Goal: Task Accomplishment & Management: Use online tool/utility

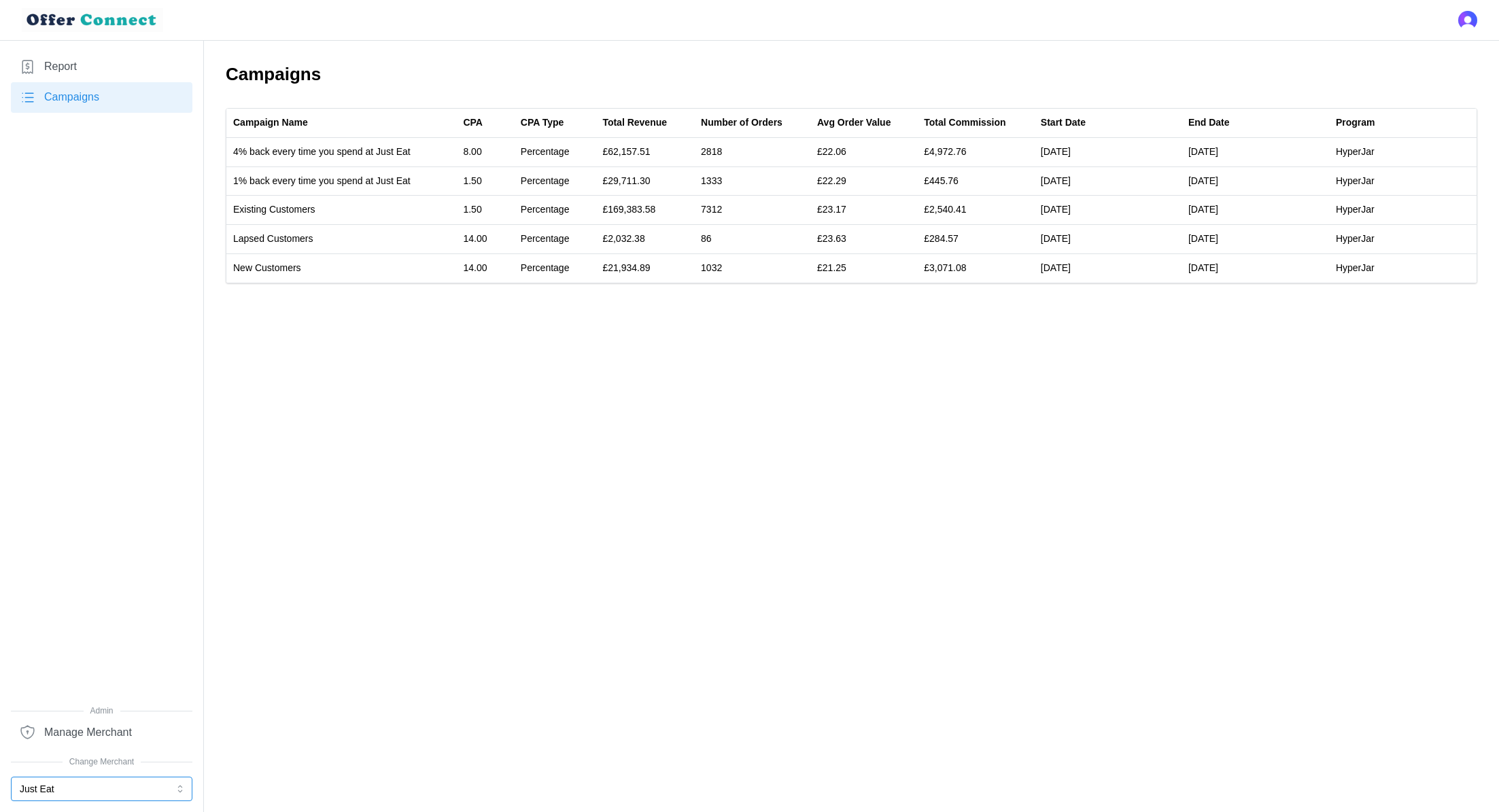
click at [43, 792] on button "Just Eat" at bounding box center [102, 789] width 182 height 24
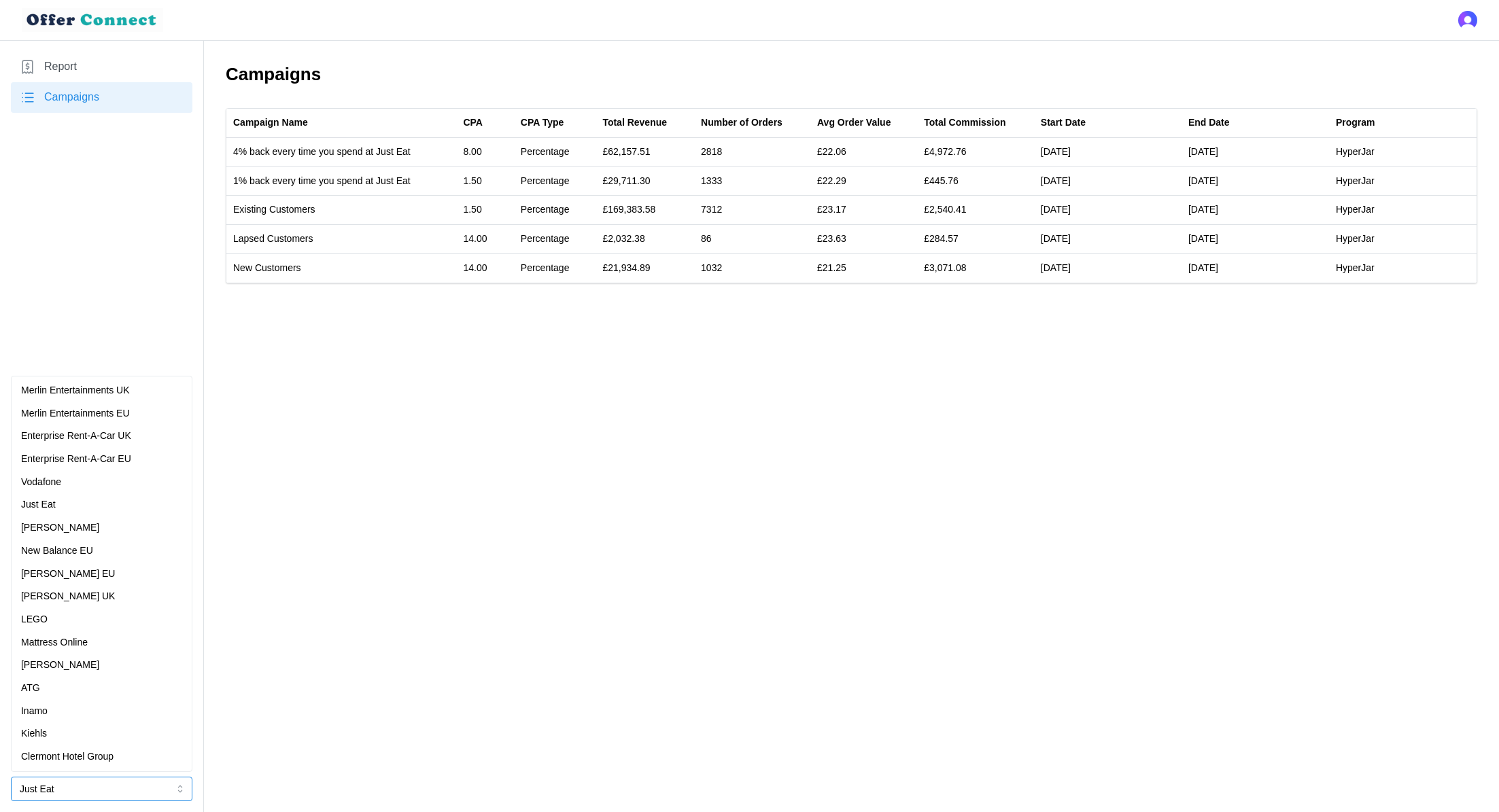
click at [90, 524] on div "[PERSON_NAME]" at bounding box center [102, 528] width 161 height 15
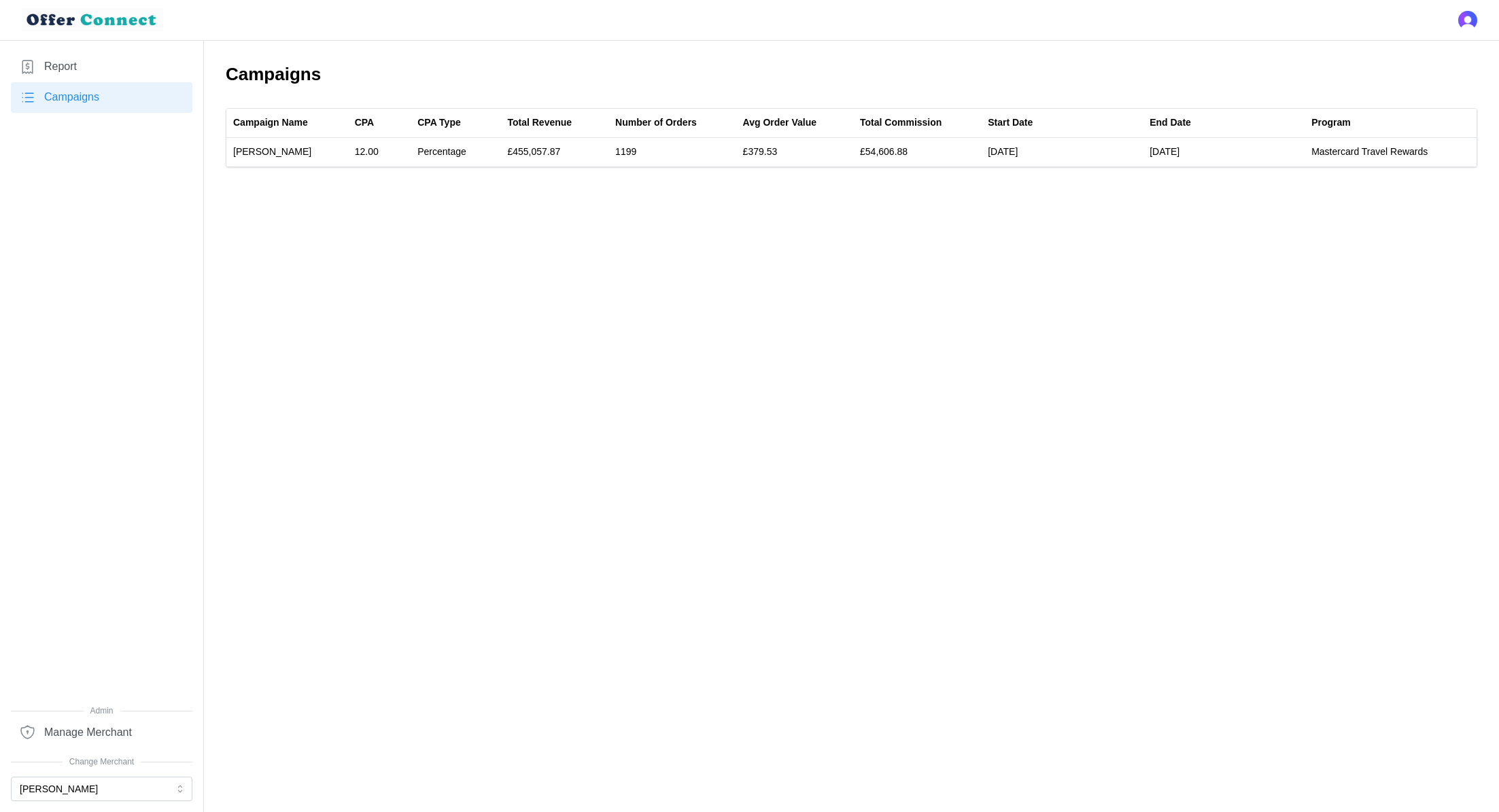
click at [92, 77] on link "Report" at bounding box center [102, 66] width 182 height 31
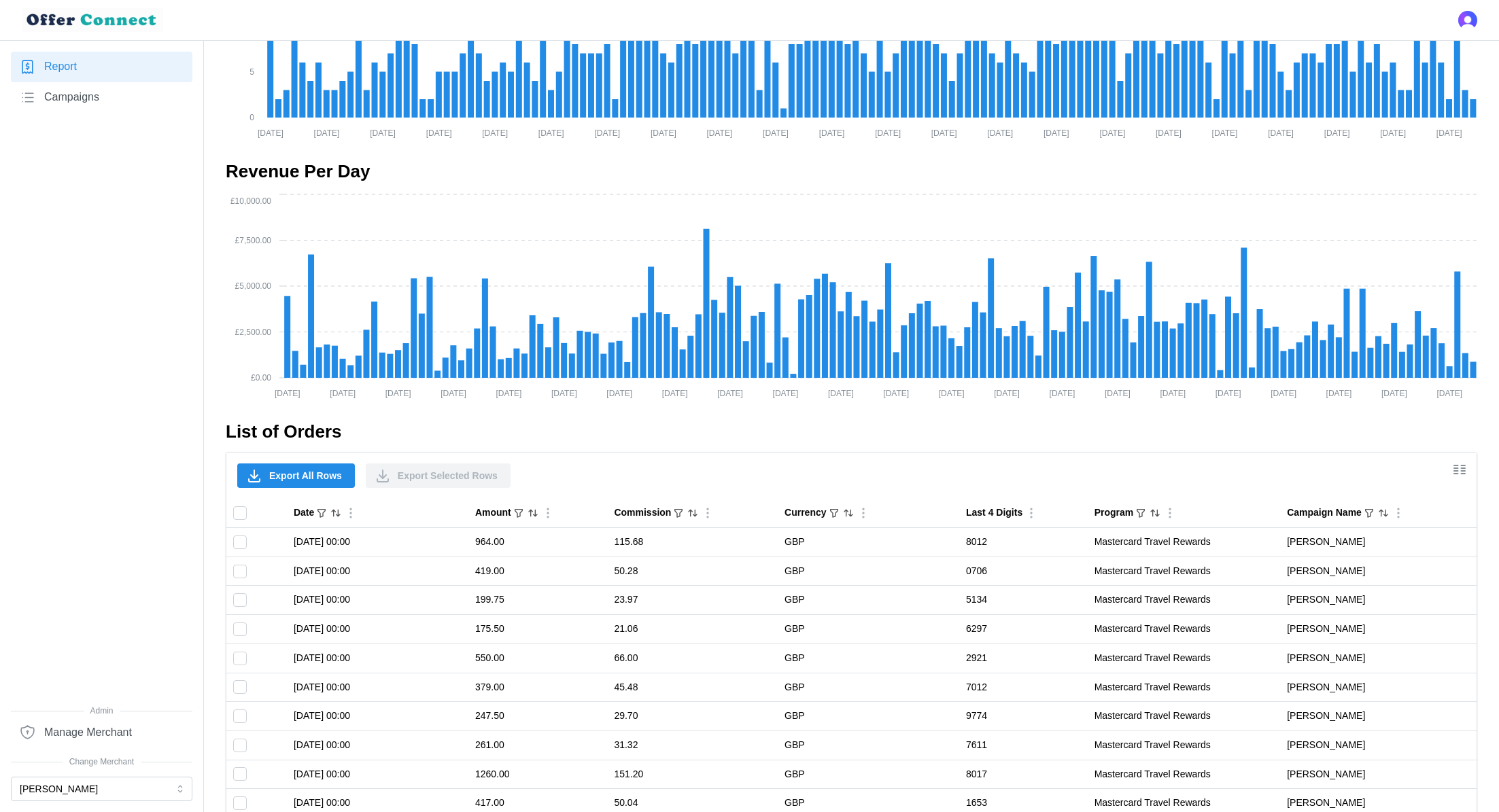
scroll to position [965, 0]
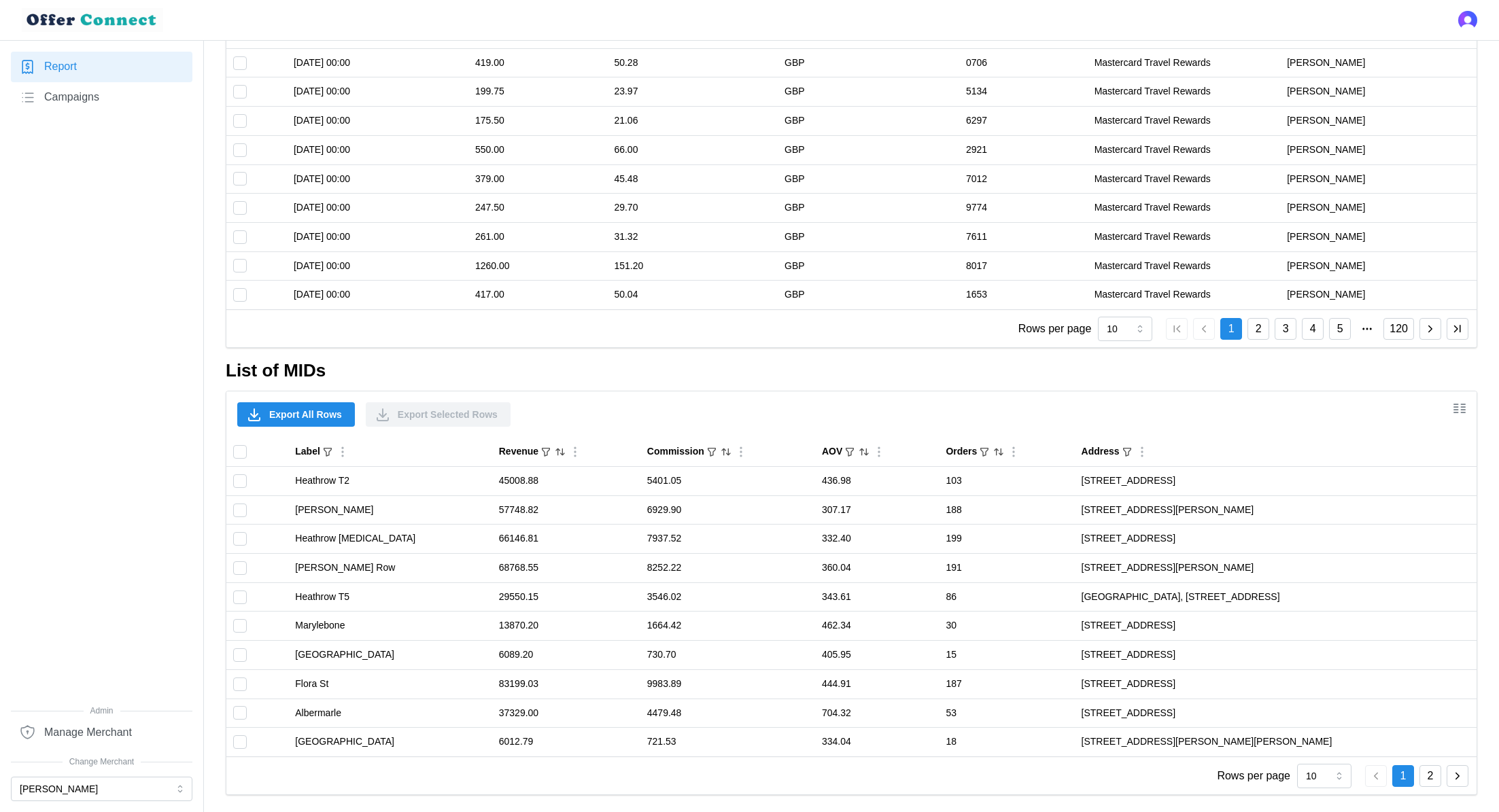
click at [1435, 775] on button "2" at bounding box center [1431, 776] width 22 height 22
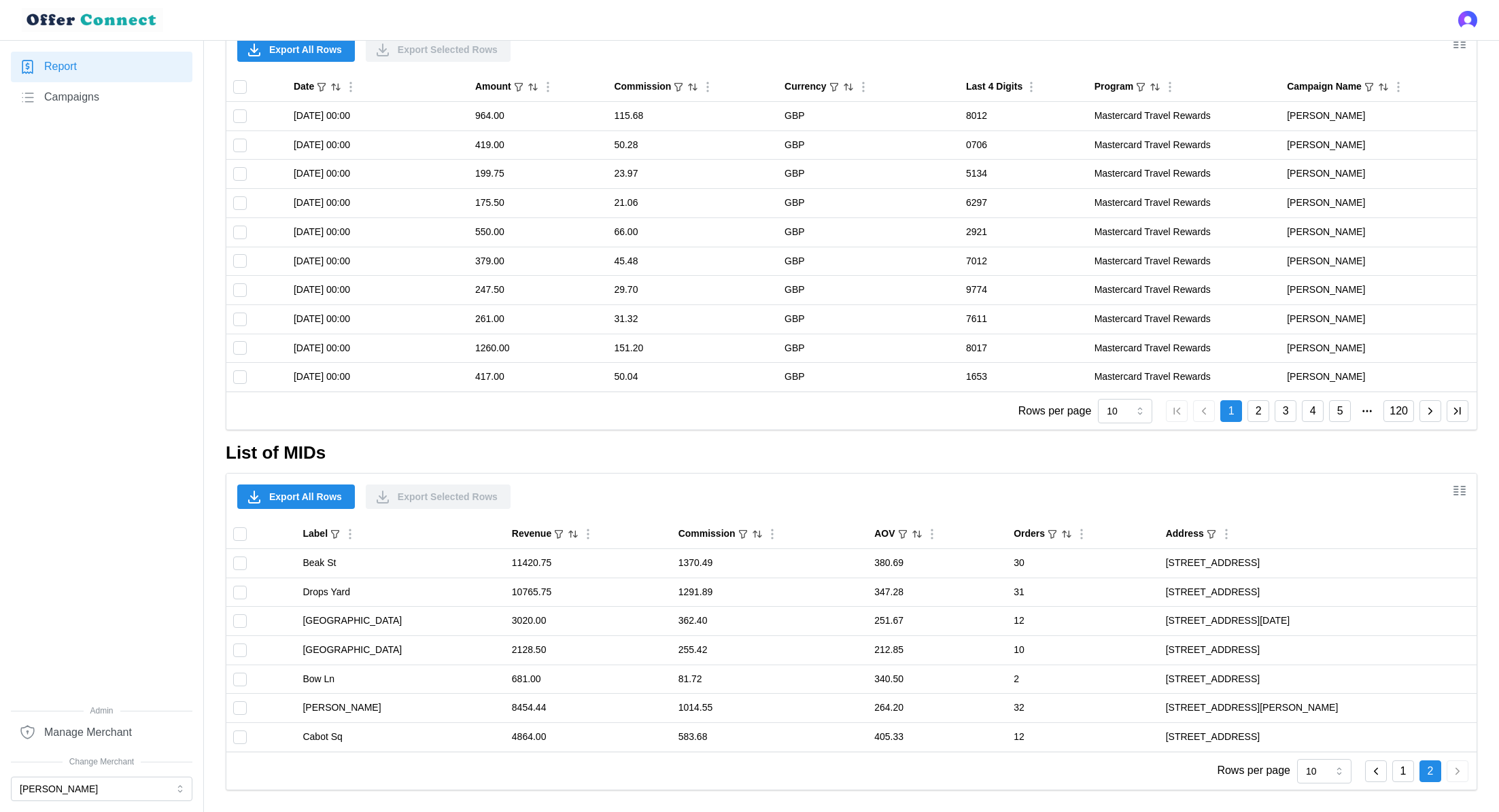
scroll to position [879, 0]
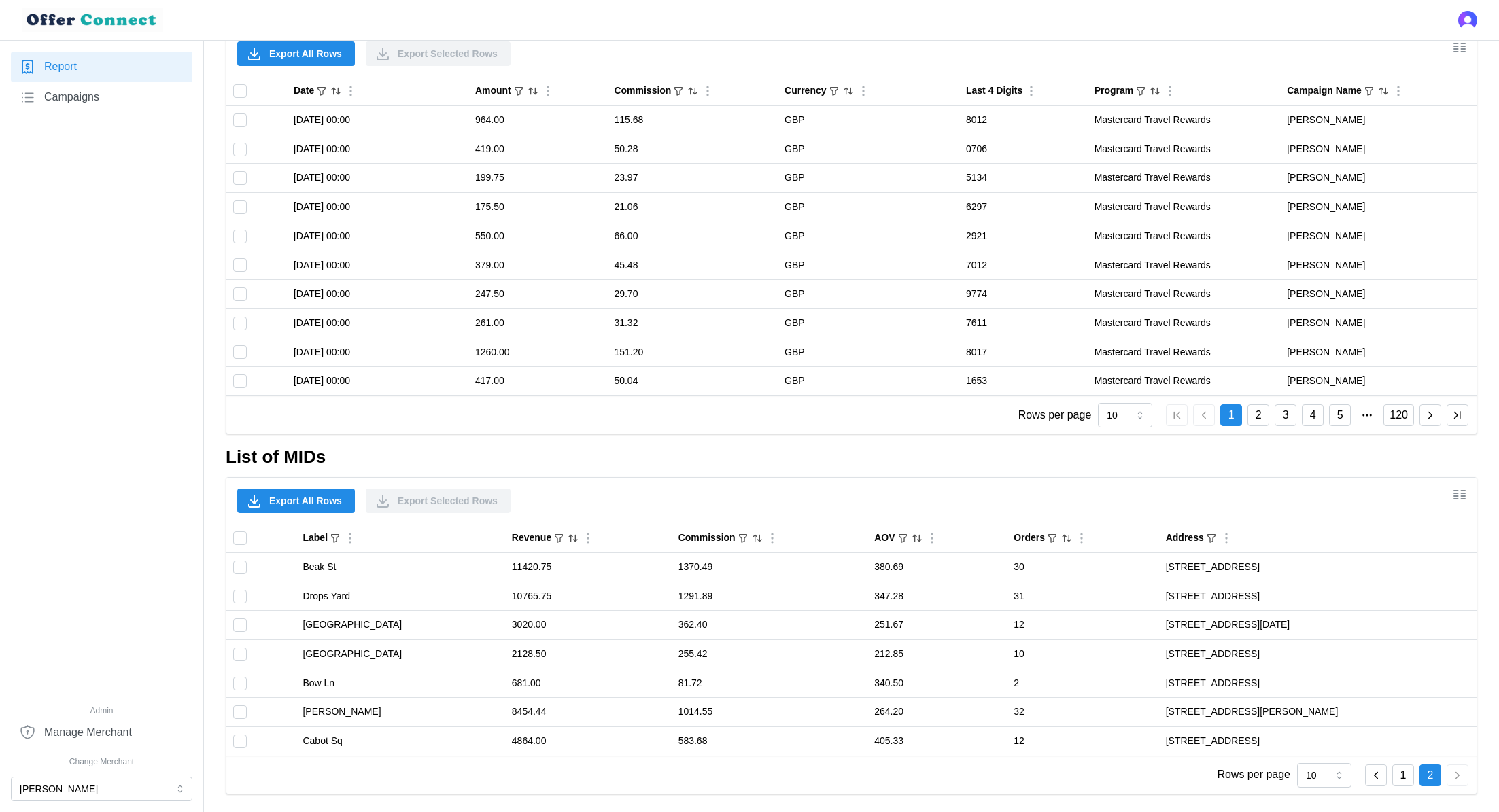
click at [1391, 769] on div "1 2" at bounding box center [1417, 776] width 103 height 22
click at [1397, 769] on button "1" at bounding box center [1403, 776] width 22 height 22
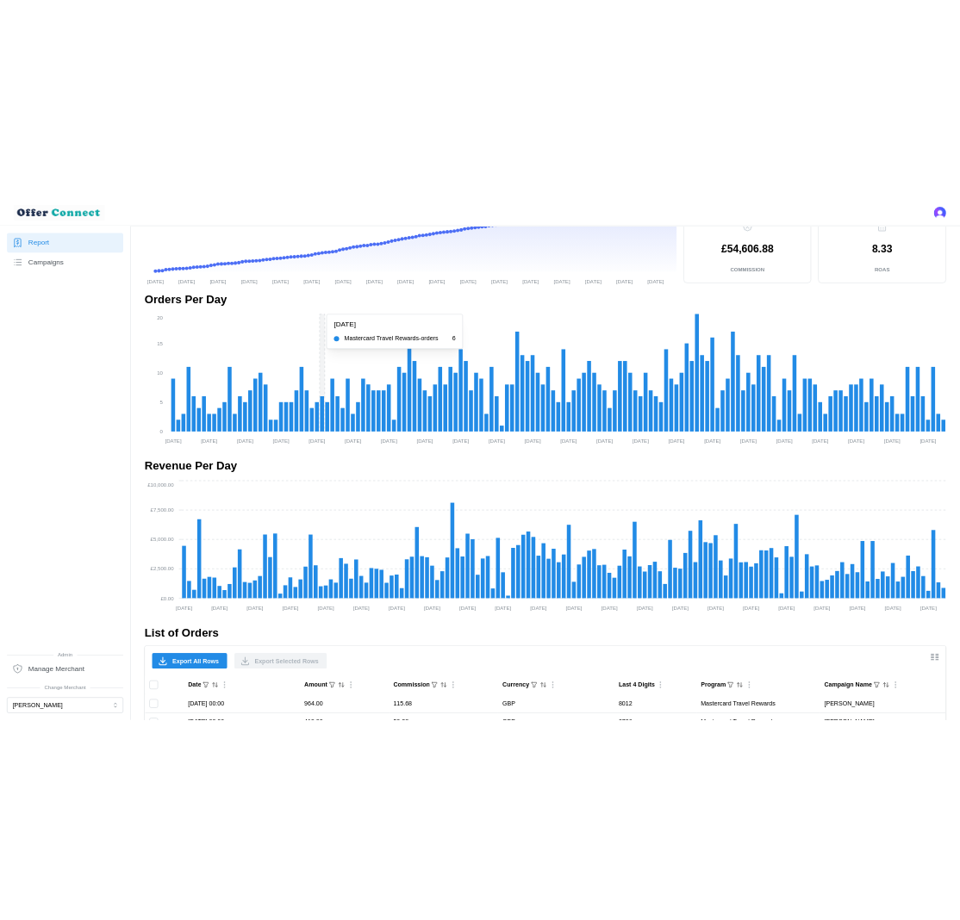
scroll to position [301, 0]
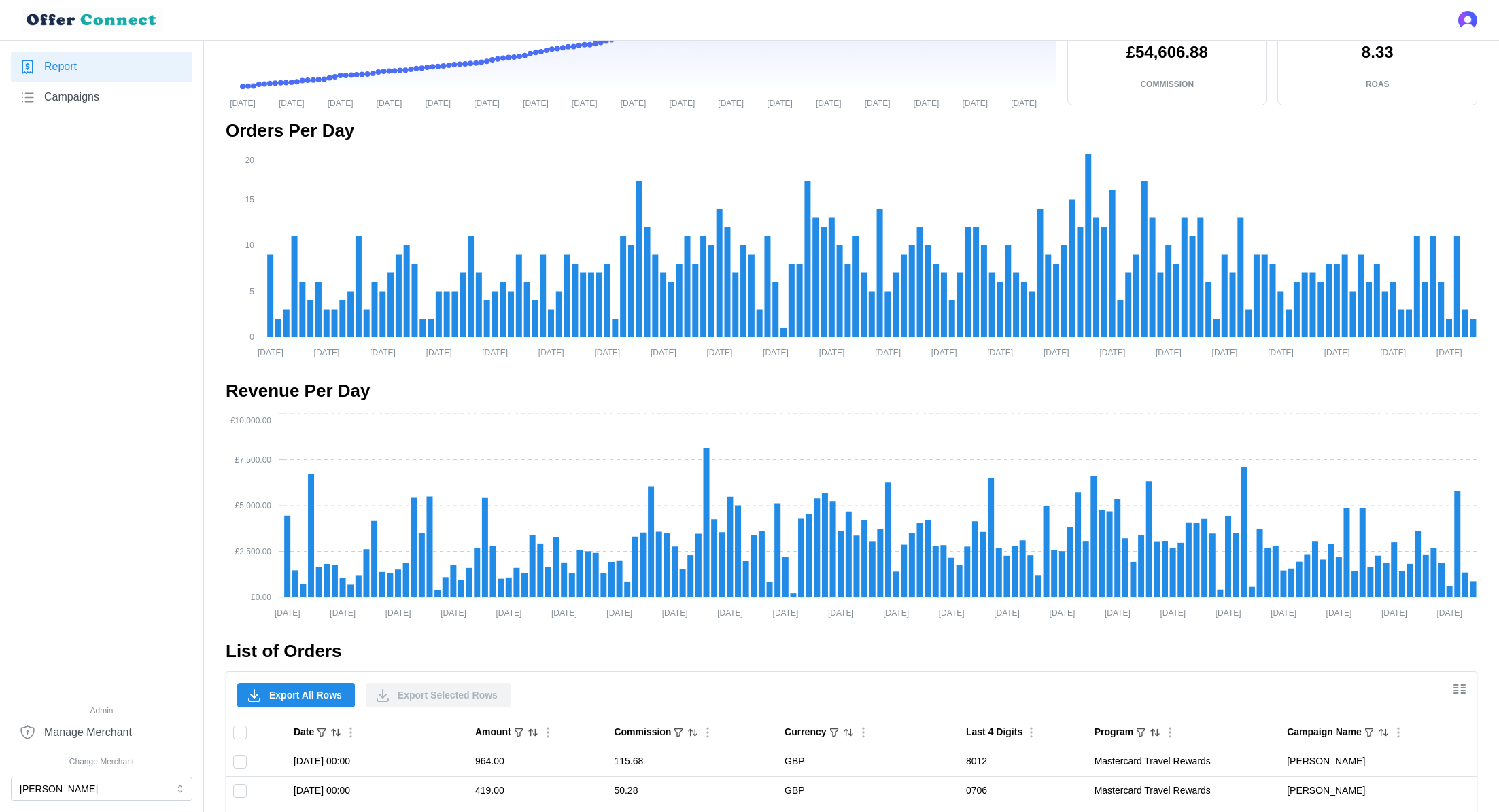
click at [287, 694] on span "Export All Rows" at bounding box center [305, 695] width 73 height 23
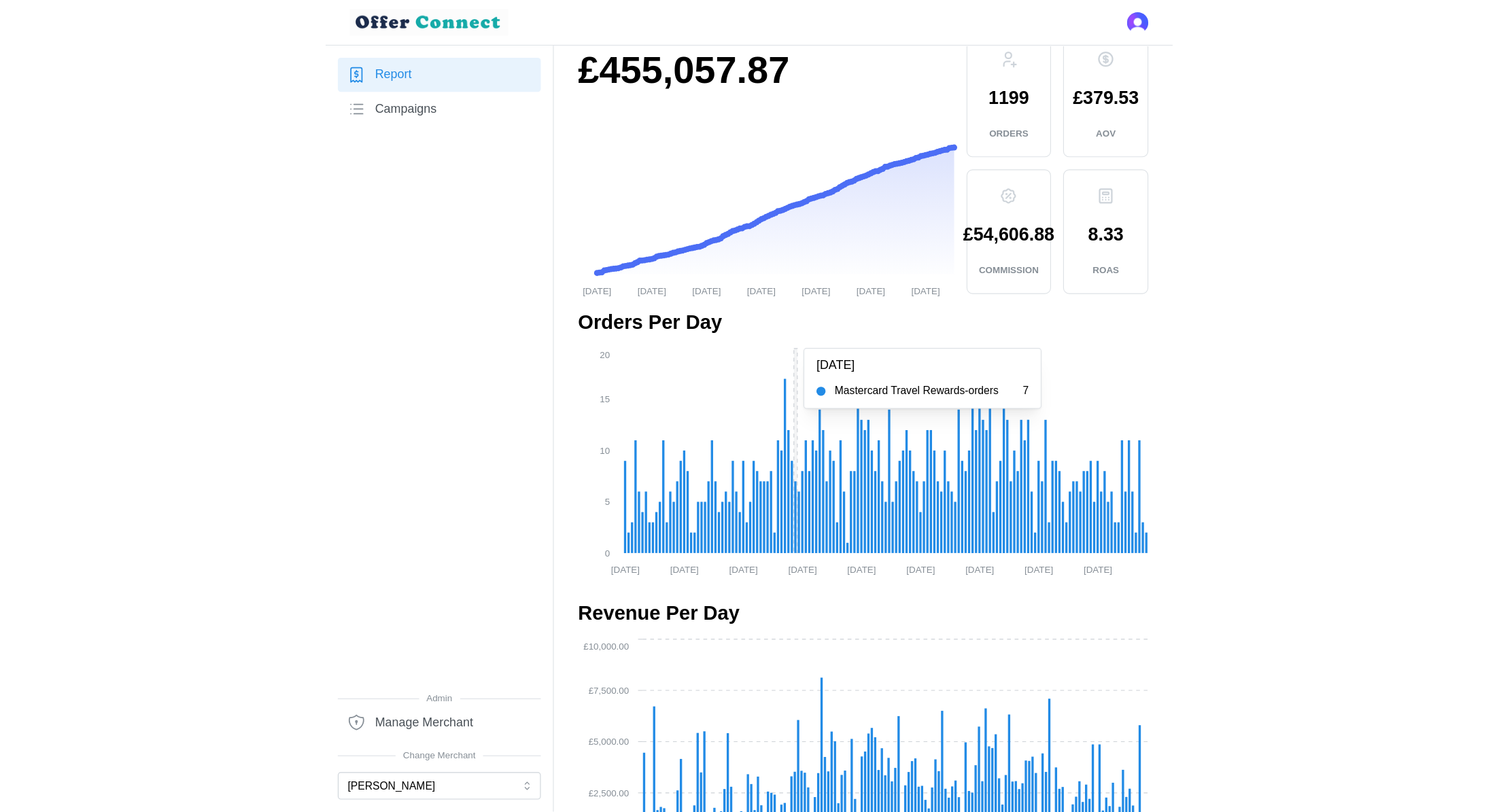
scroll to position [0, 0]
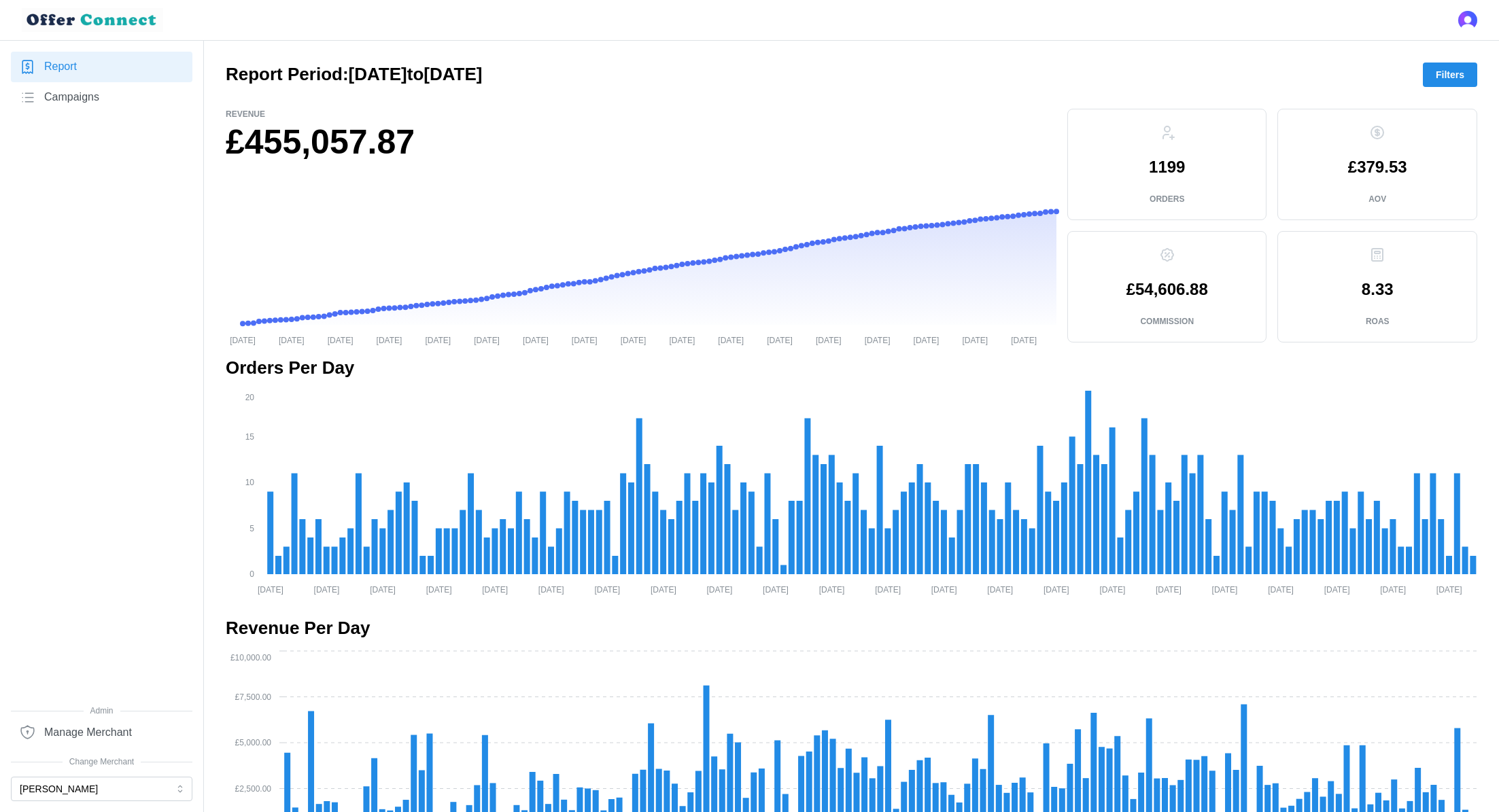
click at [1164, 168] on p "1199" at bounding box center [1167, 167] width 36 height 17
copy p "1199"
click at [1190, 298] on div "£54,606.88 Commission" at bounding box center [1167, 287] width 176 height 88
click at [1373, 164] on p "£379.53" at bounding box center [1377, 167] width 59 height 17
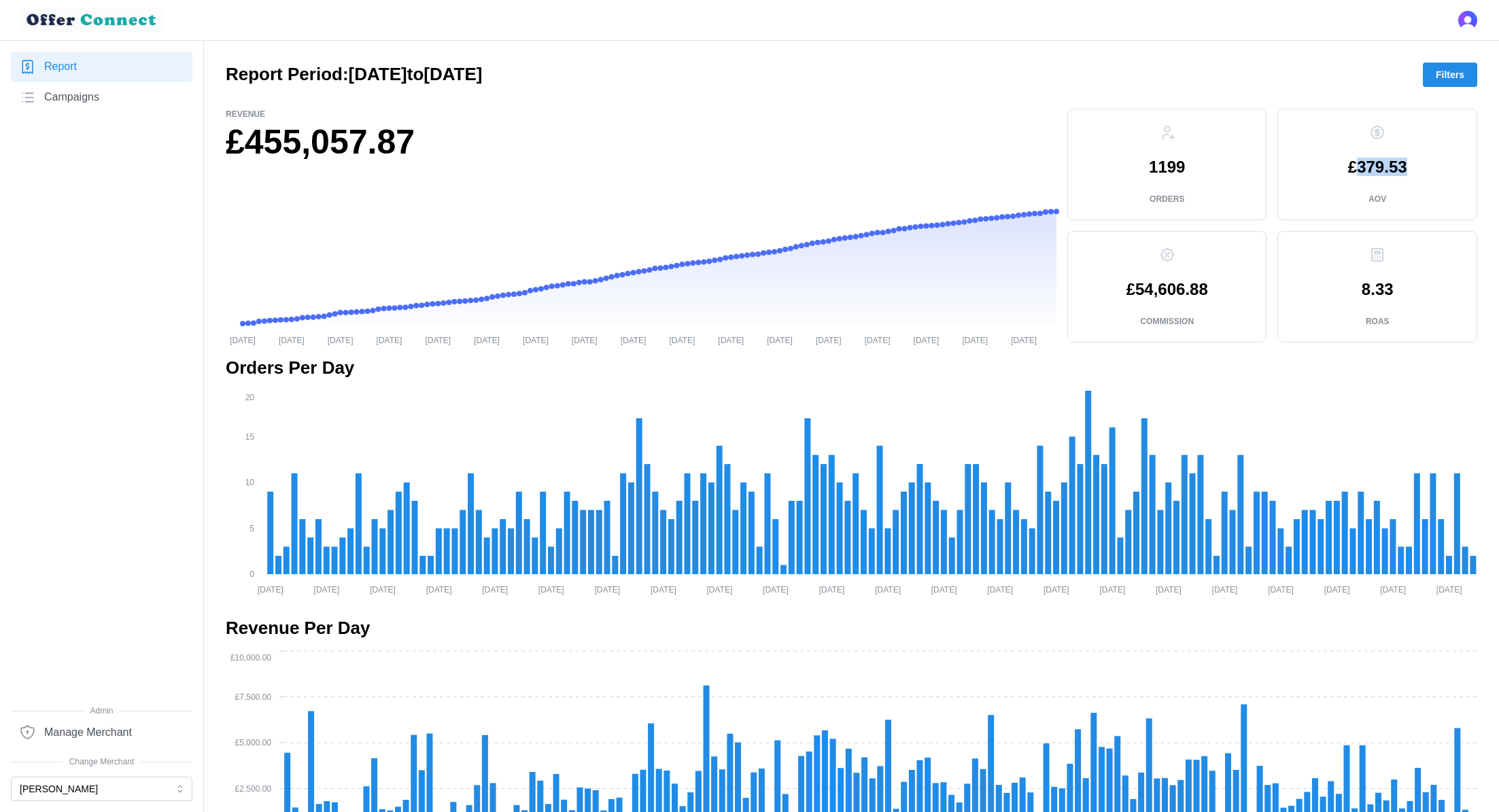
click at [1373, 164] on p "£379.53" at bounding box center [1377, 167] width 59 height 17
click at [308, 147] on h1 "£455,057.87" at bounding box center [641, 142] width 831 height 44
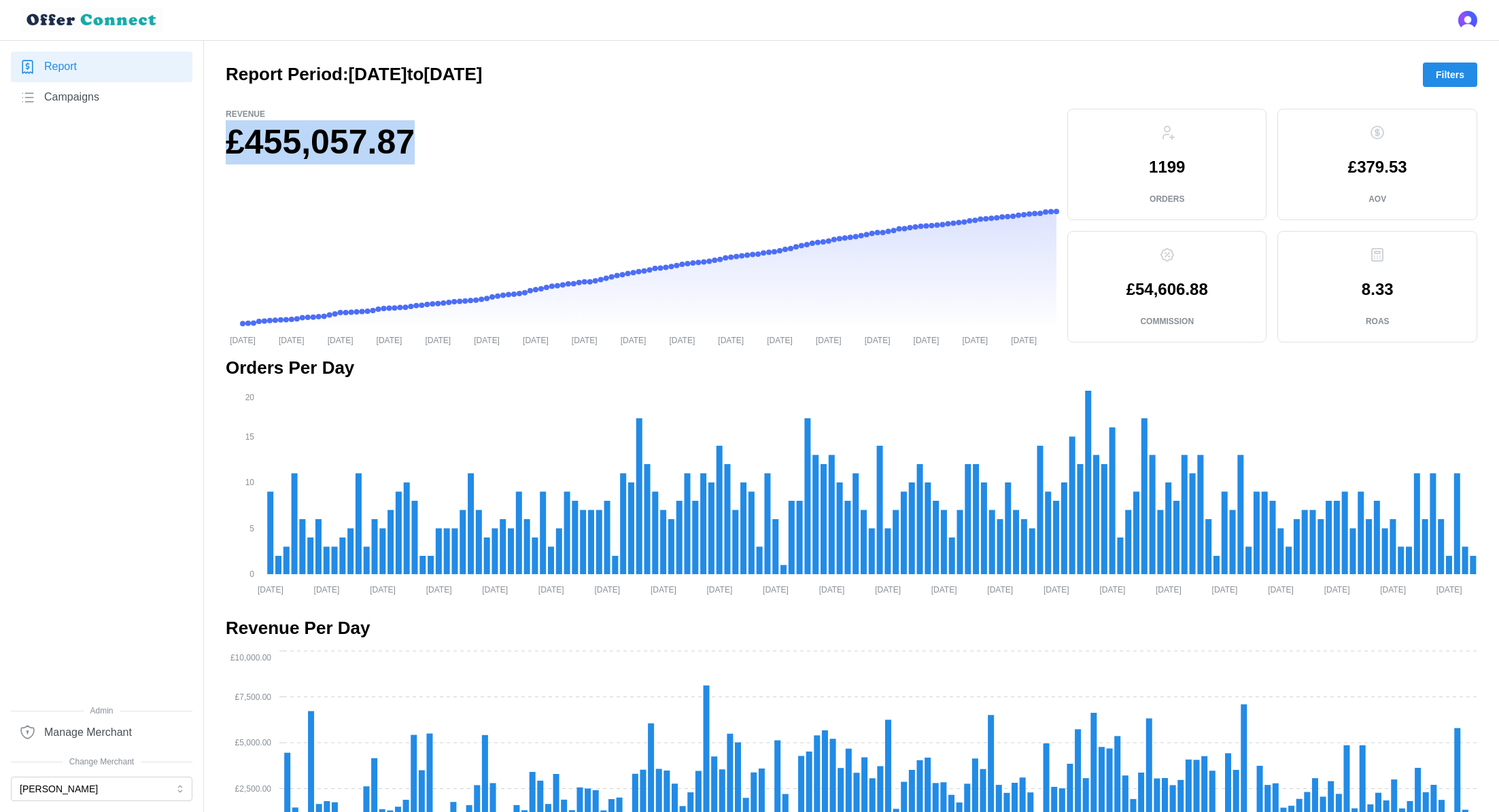
copy div "£455,057.87"
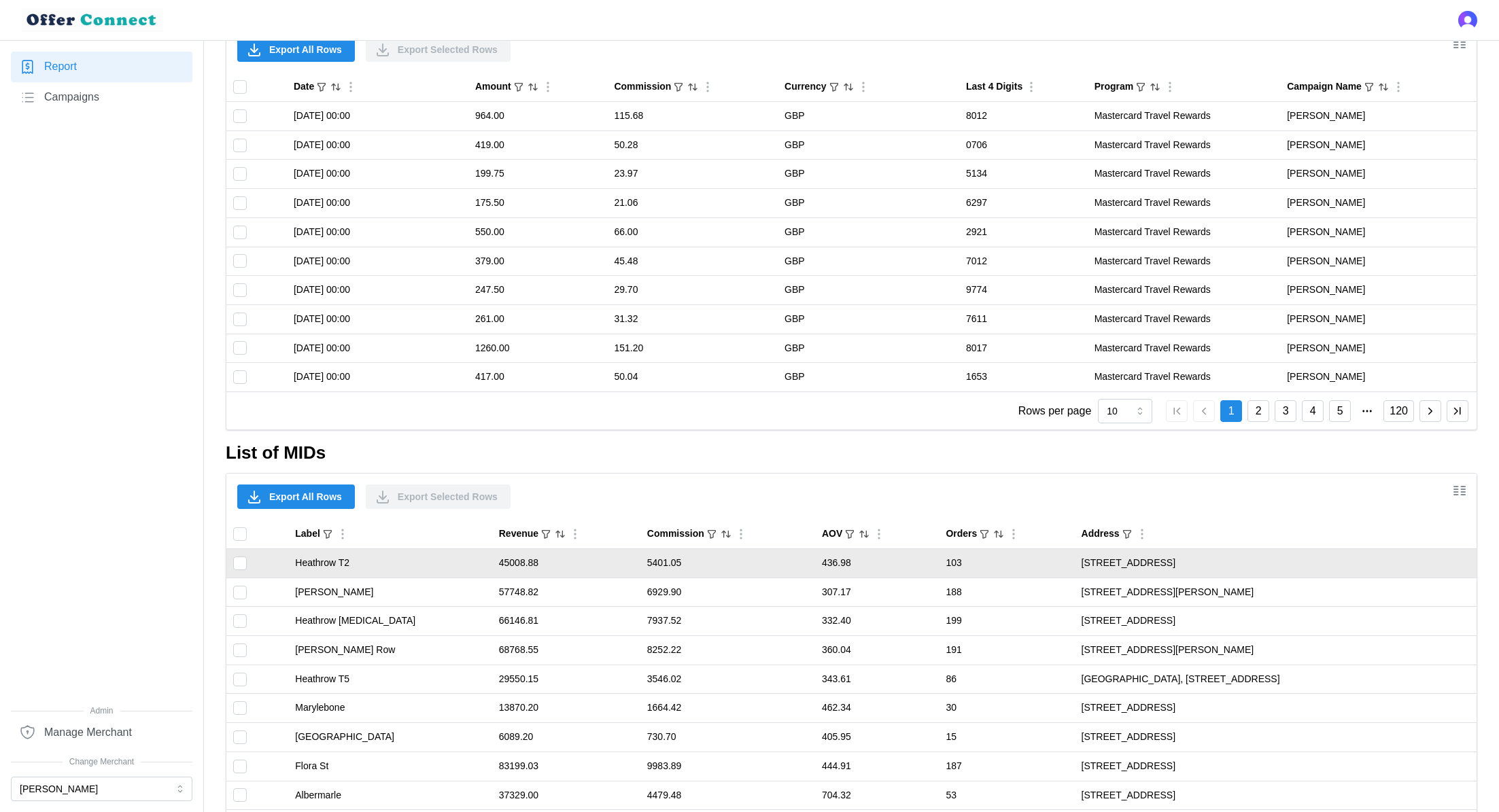
scroll to position [900, 0]
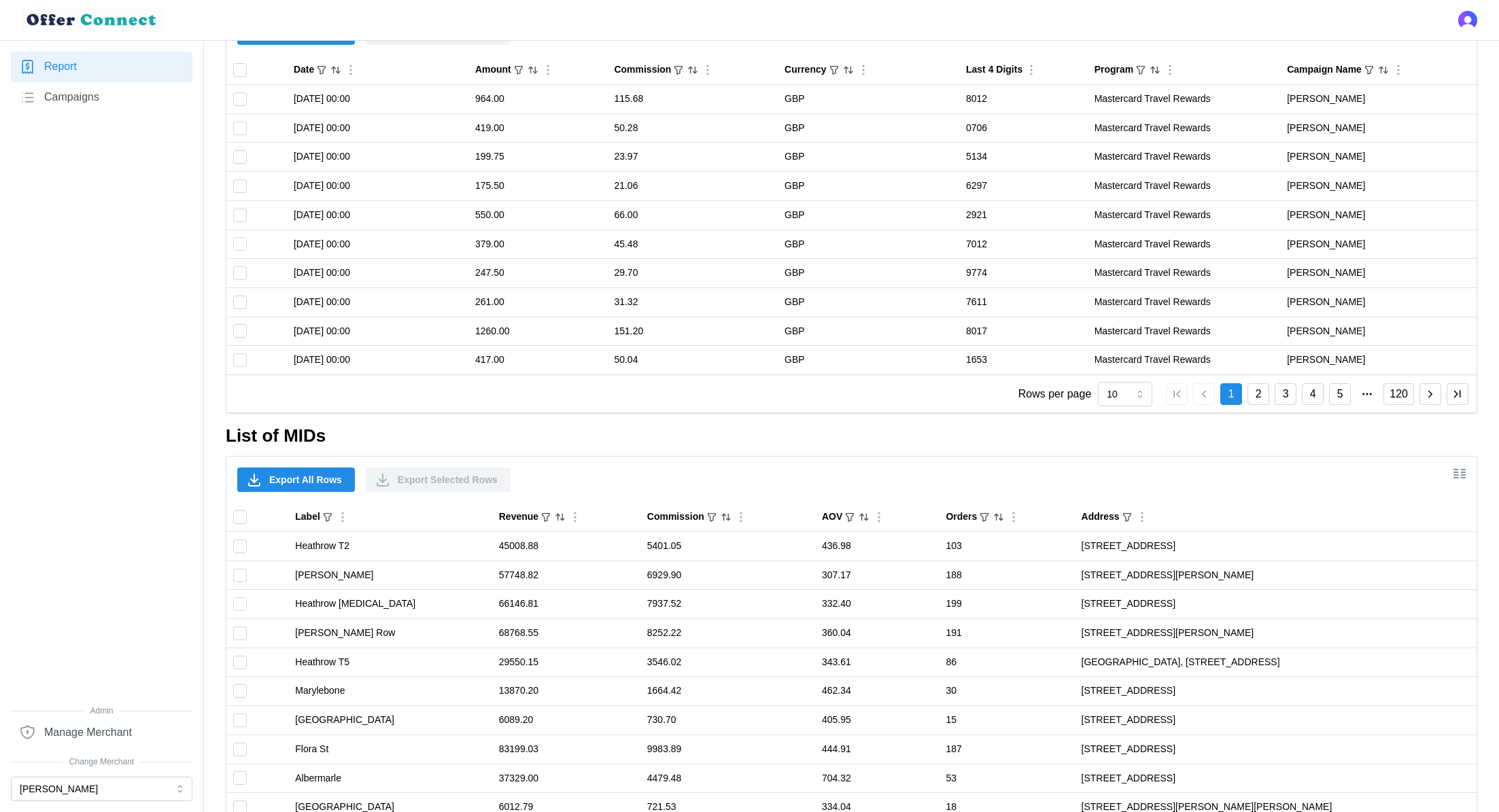
click at [309, 482] on span "Export All Rows" at bounding box center [305, 480] width 73 height 23
